Goal: Task Accomplishment & Management: Manage account settings

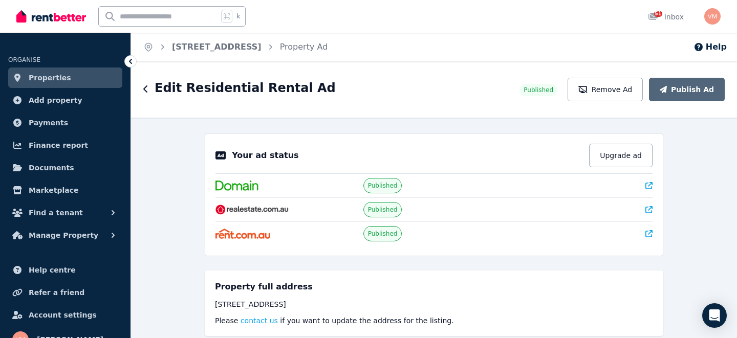
select select "**********"
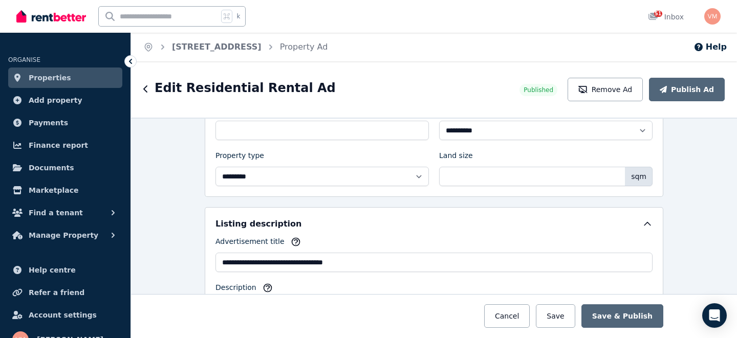
scroll to position [495, 0]
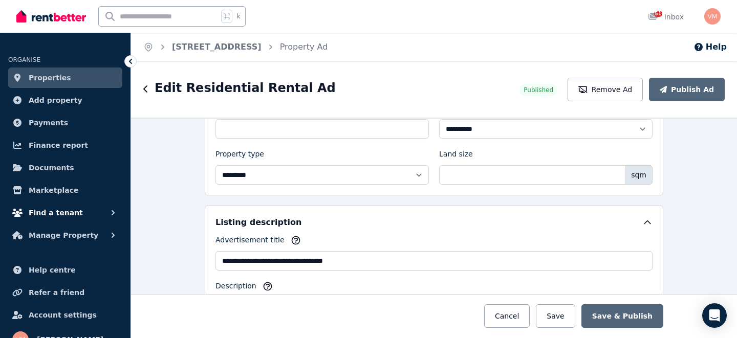
click at [71, 216] on span "Find a tenant" at bounding box center [56, 213] width 54 height 12
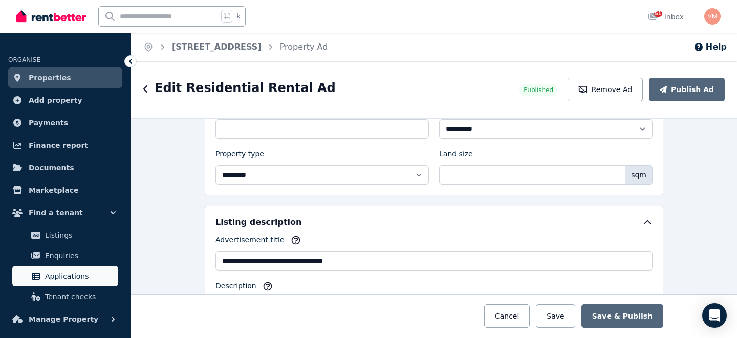
click at [64, 272] on span "Applications" at bounding box center [79, 276] width 69 height 12
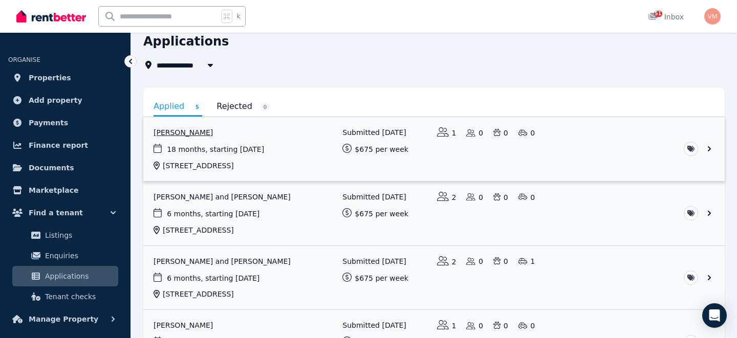
scroll to position [47, 0]
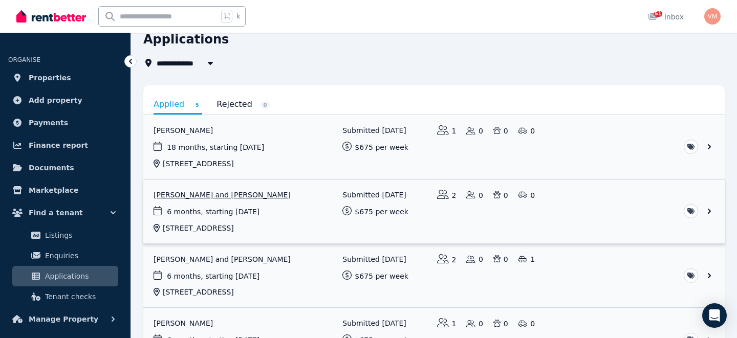
click at [217, 196] on link "View application: Jessica Winlaw and Jake Guy" at bounding box center [433, 212] width 581 height 64
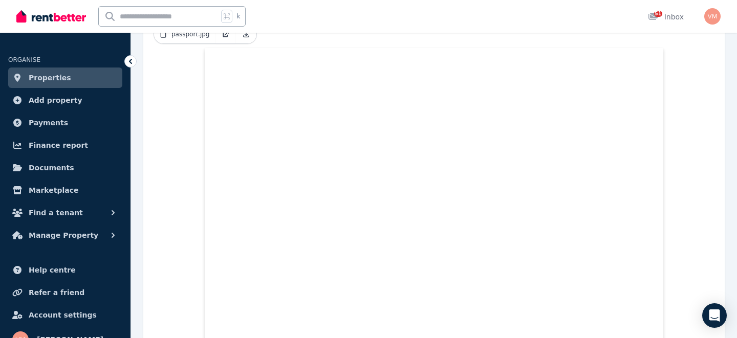
scroll to position [386, 0]
